Goal: Check status: Check status

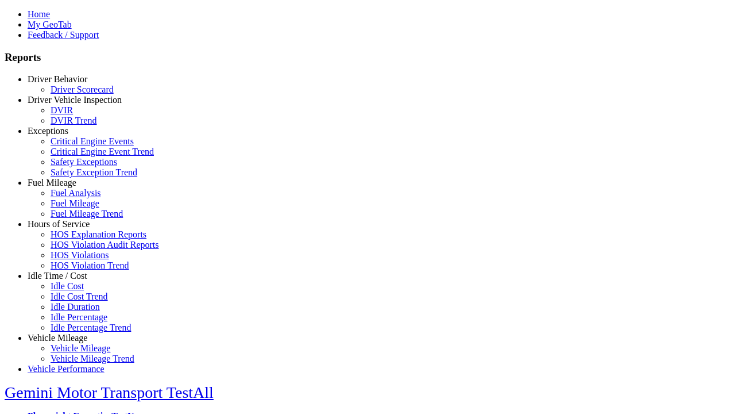
click at [66, 84] on link "Driver Behavior" at bounding box center [58, 79] width 60 height 10
click at [75, 94] on link "Driver Scorecard" at bounding box center [82, 89] width 63 height 10
select select "**"
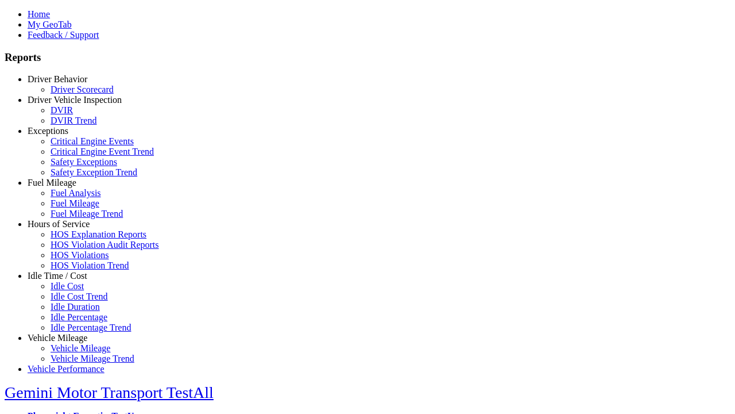
scroll to position [499, 0]
